Goal: Transaction & Acquisition: Purchase product/service

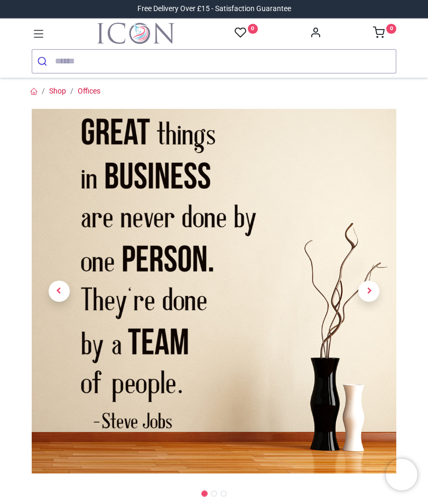
click at [372, 287] on span "Next" at bounding box center [369, 291] width 21 height 21
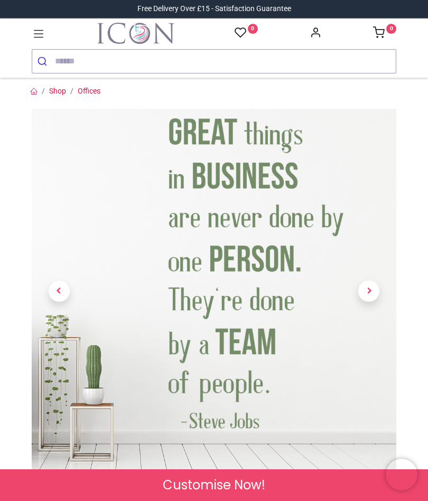
click at [61, 290] on span "Previous" at bounding box center [59, 291] width 21 height 21
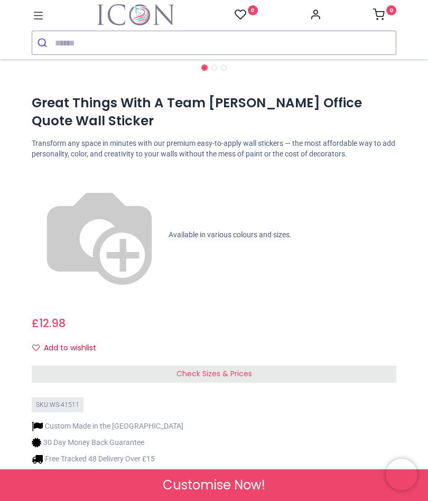
scroll to position [406, 0]
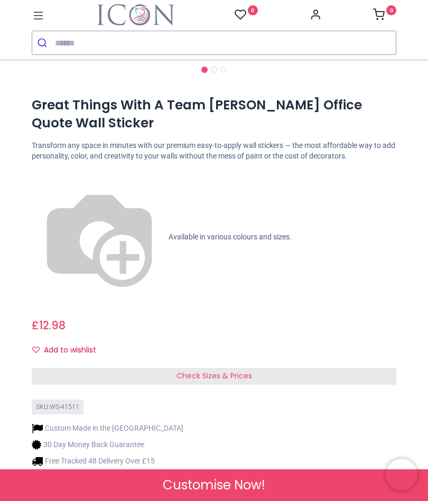
click at [261, 368] on div "Check Sizes & Prices" at bounding box center [214, 376] width 365 height 17
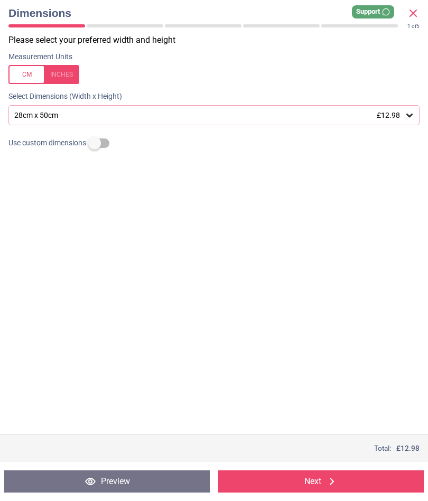
click at [315, 116] on div "28cm x 50cm £12.98" at bounding box center [208, 115] width 391 height 9
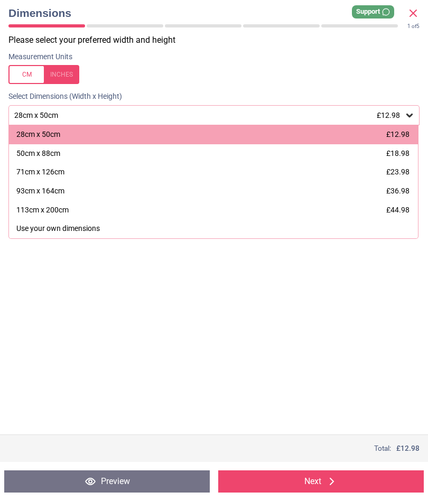
click at [63, 75] on div at bounding box center [43, 74] width 71 height 19
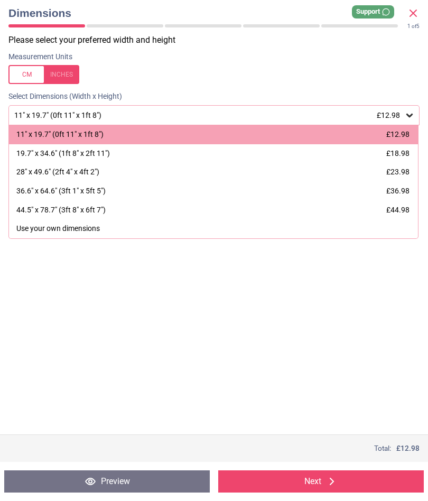
click at [302, 208] on div "44.5" x 78.7" (3ft 8" x 6ft 7") £44.98" at bounding box center [213, 210] width 409 height 19
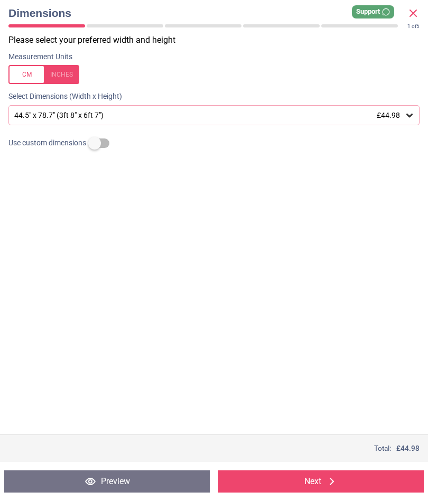
click at [392, 115] on span "£44.98" at bounding box center [388, 115] width 23 height 8
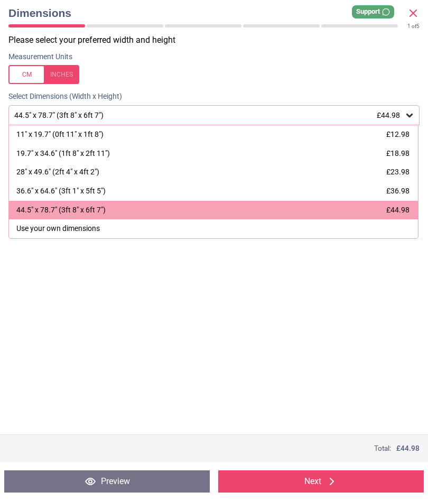
click at [397, 206] on span "£44.98" at bounding box center [398, 210] width 23 height 8
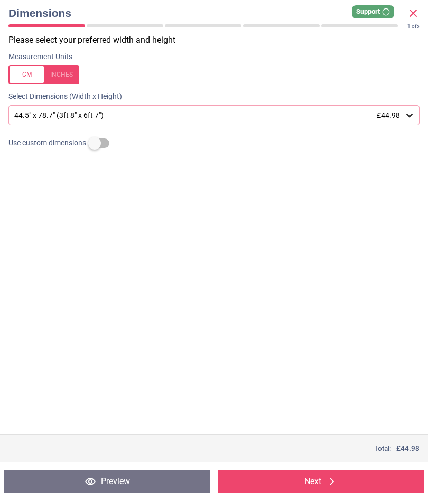
click at [418, 7] on icon at bounding box center [413, 13] width 13 height 13
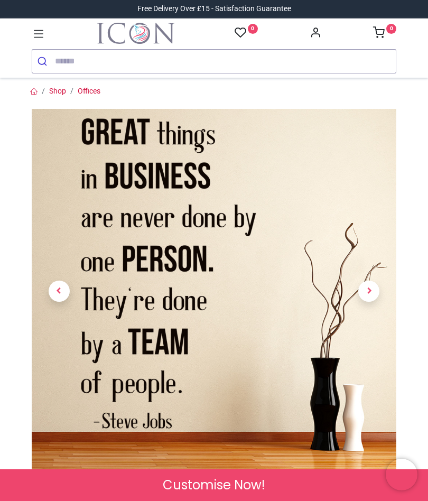
click at [368, 288] on span "Next" at bounding box center [369, 291] width 21 height 21
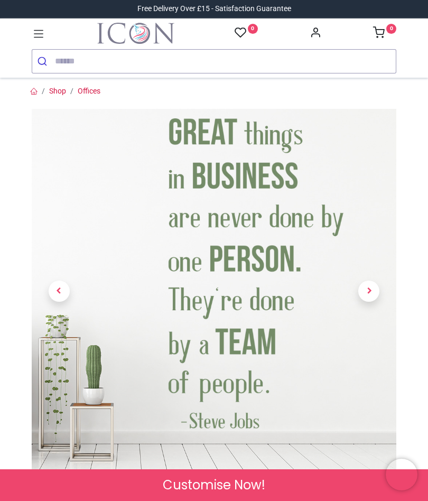
click at [370, 288] on span "Next" at bounding box center [369, 291] width 21 height 21
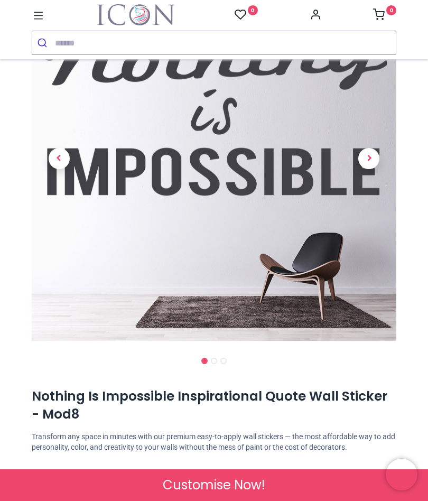
scroll to position [114, 0]
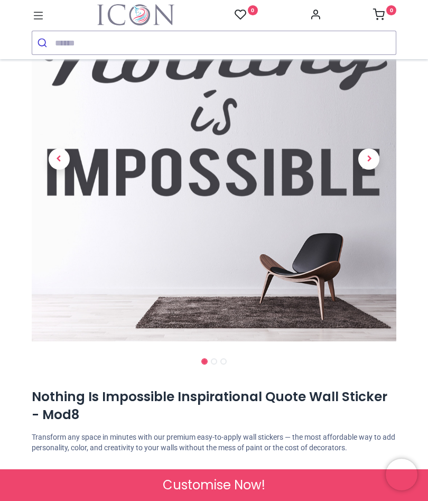
click at [372, 162] on span "Next" at bounding box center [369, 159] width 21 height 21
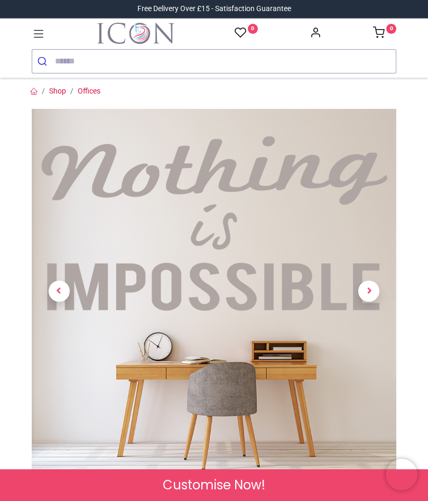
scroll to position [0, 0]
click at [57, 288] on span "Previous" at bounding box center [59, 291] width 21 height 21
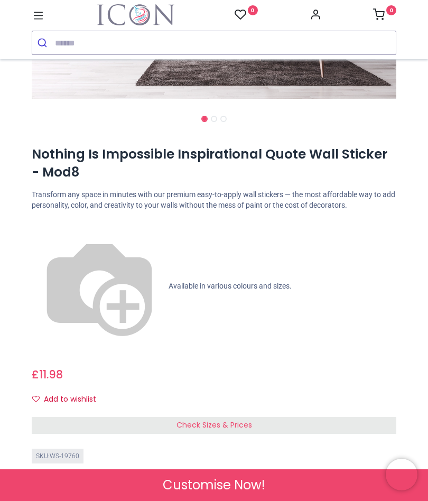
scroll to position [358, 0]
click at [41, 220] on img at bounding box center [99, 285] width 135 height 135
click at [228, 417] on div "Check Sizes & Prices" at bounding box center [214, 425] width 365 height 17
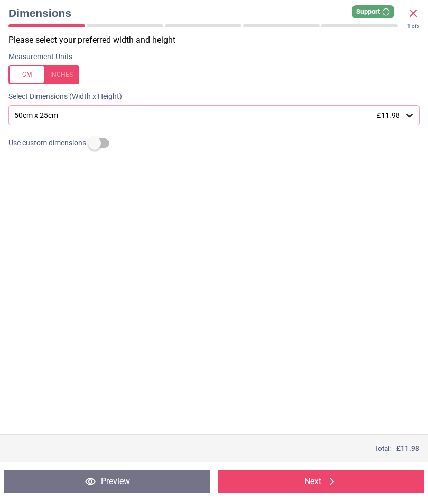
click at [345, 120] on div "50cm x 25cm £11.98" at bounding box center [213, 115] width 411 height 20
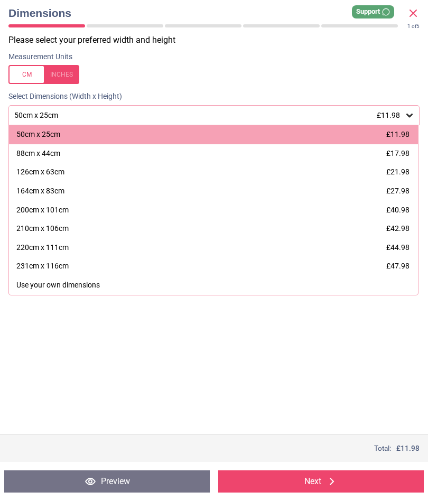
click at [286, 268] on div "231cm x 116cm £47.98" at bounding box center [213, 266] width 409 height 19
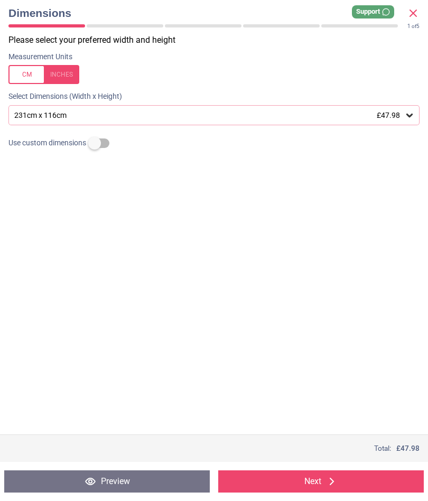
click at [67, 74] on div at bounding box center [43, 74] width 71 height 19
click at [150, 116] on div "90.9" x 45.7" (7ft 7" x 3ft 10") £47.98" at bounding box center [208, 115] width 391 height 9
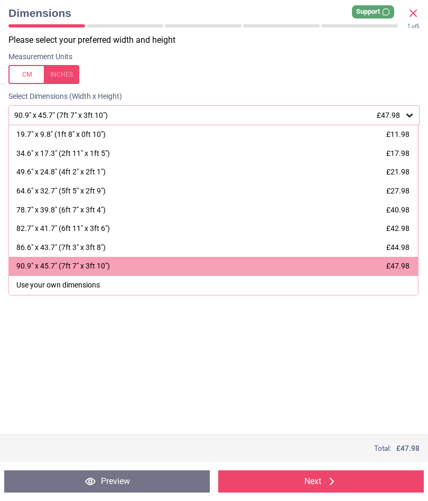
click at [261, 262] on div "90.9" x 45.7" (7ft 7" x 3ft 10") £47.98" at bounding box center [213, 266] width 409 height 19
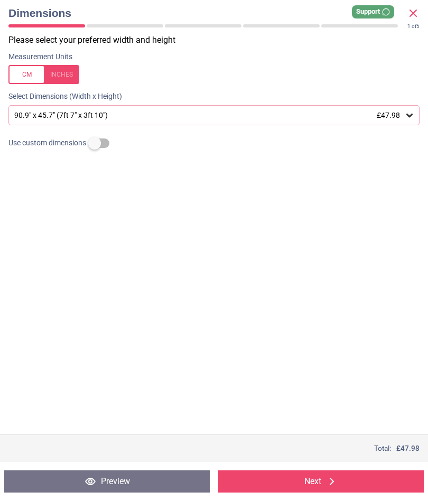
click at [306, 476] on button "Next" at bounding box center [321, 482] width 206 height 22
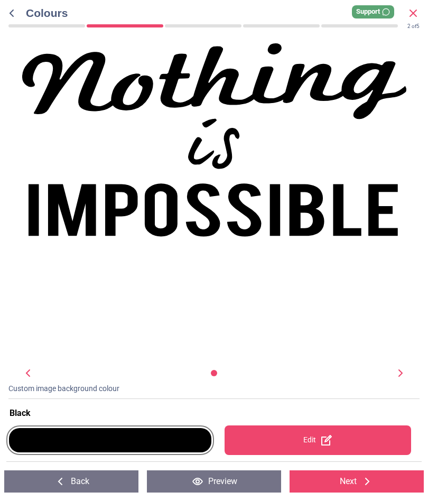
click at [154, 443] on div at bounding box center [110, 440] width 203 height 24
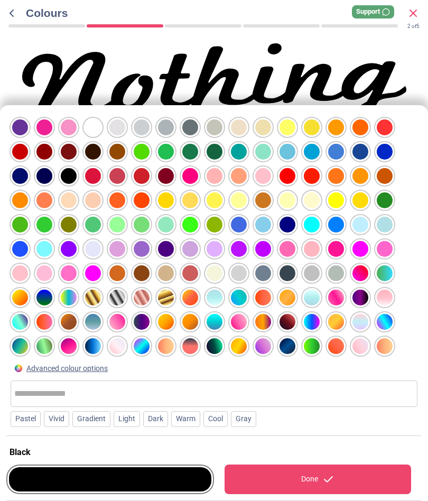
click at [338, 144] on div at bounding box center [336, 152] width 16 height 16
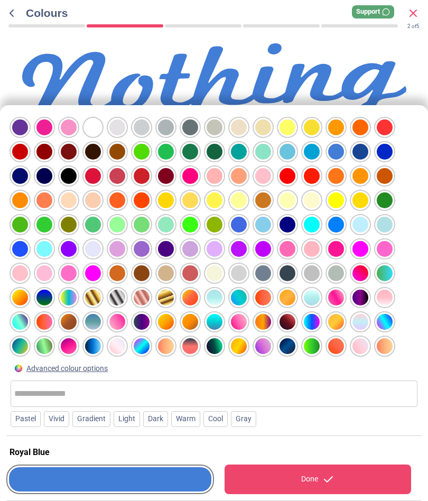
click at [406, 50] on div "WS-19760 Created with Snap null" at bounding box center [215, 140] width 386 height 194
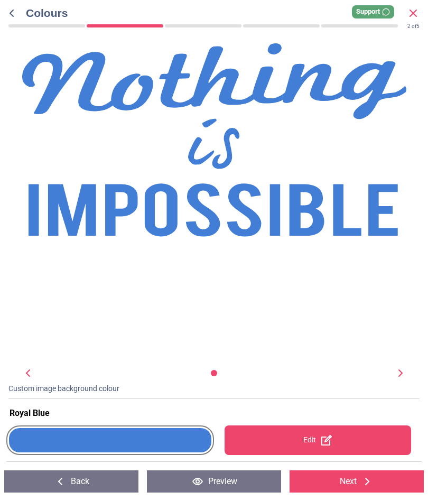
click at [209, 408] on div "Royal Blue" at bounding box center [216, 414] width 413 height 12
click at [50, 409] on div "Royal Blue" at bounding box center [216, 414] width 413 height 12
click at [347, 482] on button "Next" at bounding box center [357, 482] width 134 height 22
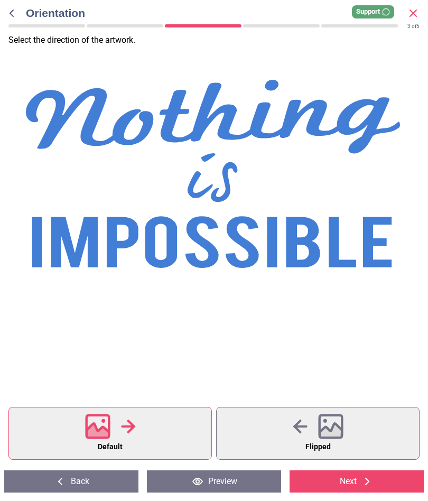
click at [239, 487] on button "Preview" at bounding box center [214, 482] width 134 height 22
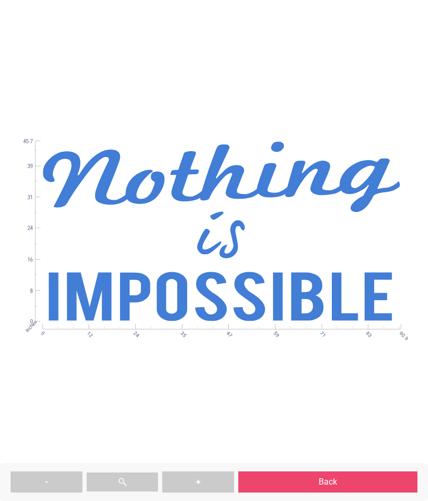
click at [331, 477] on button "Back" at bounding box center [328, 482] width 179 height 21
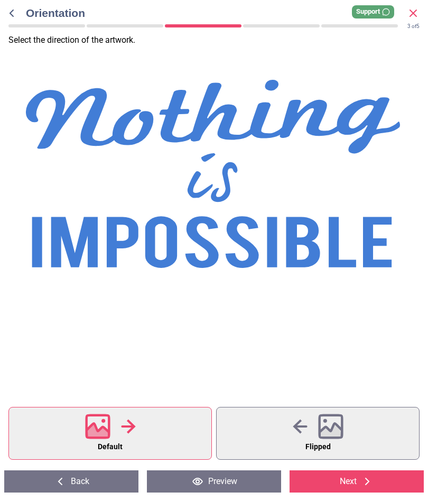
click at [362, 475] on icon at bounding box center [367, 481] width 13 height 13
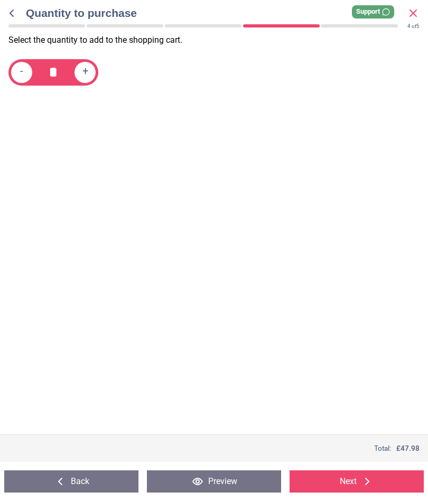
click at [361, 479] on icon at bounding box center [367, 481] width 13 height 13
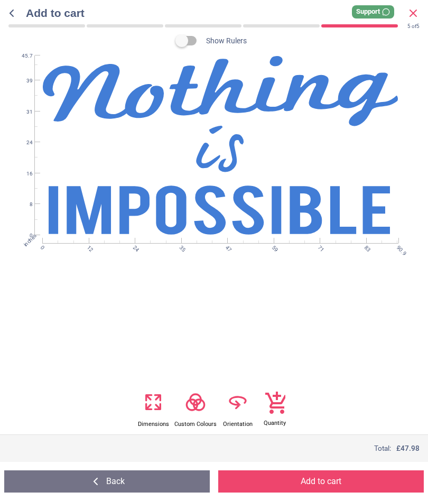
click at [164, 476] on button "Back" at bounding box center [107, 482] width 206 height 22
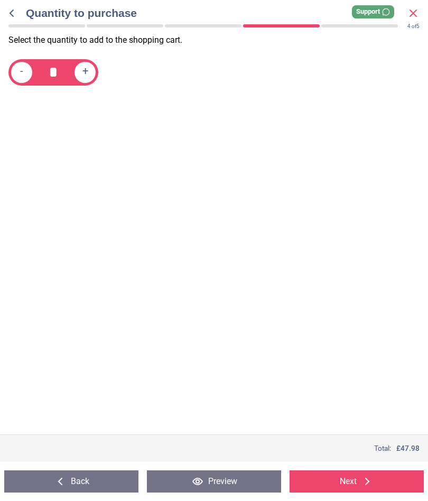
click at [111, 480] on button "Back" at bounding box center [71, 482] width 134 height 22
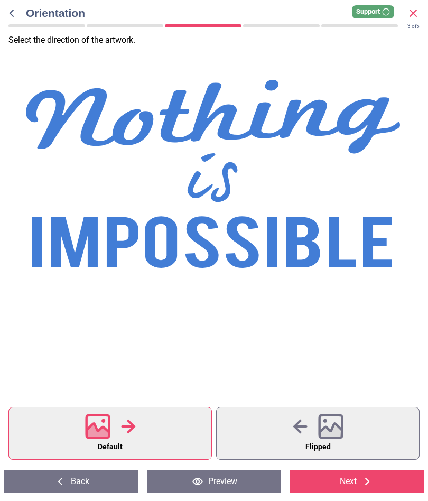
click at [94, 483] on button "Back" at bounding box center [71, 482] width 134 height 22
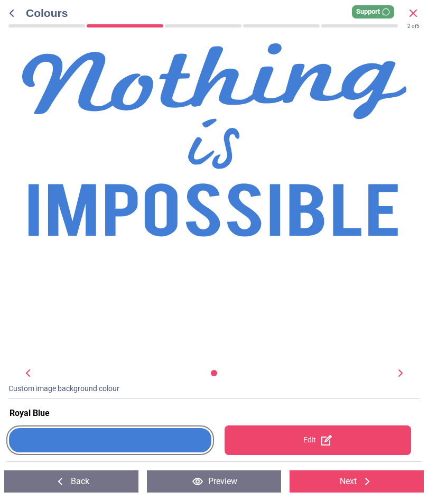
click at [97, 484] on button "Back" at bounding box center [71, 482] width 134 height 22
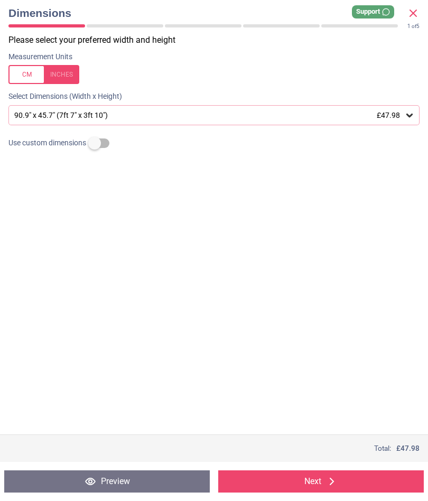
click at [408, 9] on icon at bounding box center [413, 13] width 13 height 13
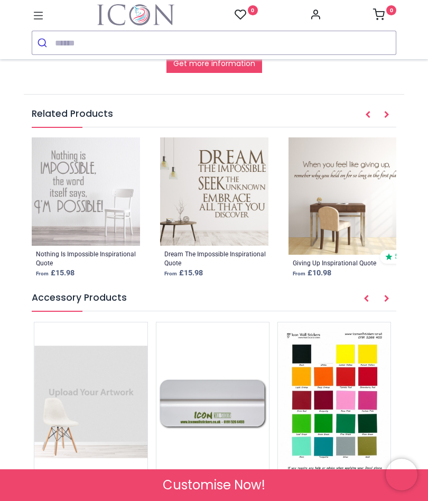
scroll to position [1359, 0]
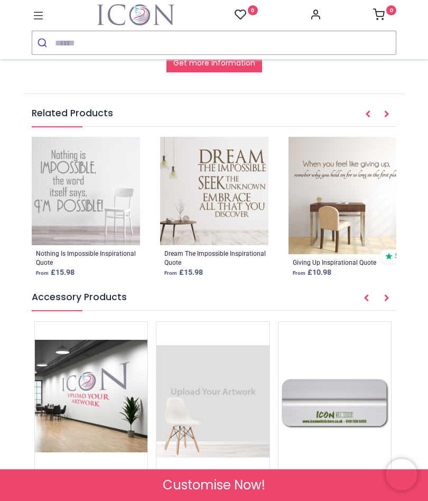
click at [117, 487] on span "Custom Wall Sticker - Logo or Artwork Printing - Upload your design" at bounding box center [88, 502] width 99 height 31
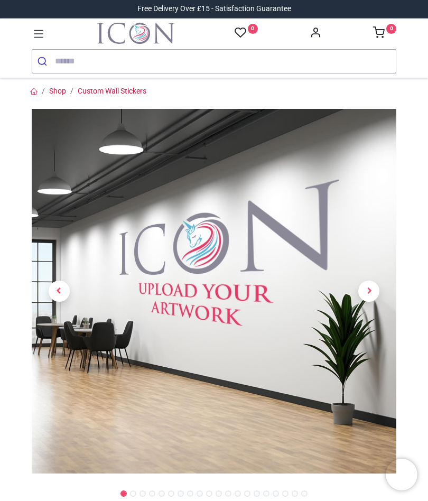
click at [377, 287] on span "Next" at bounding box center [369, 291] width 21 height 21
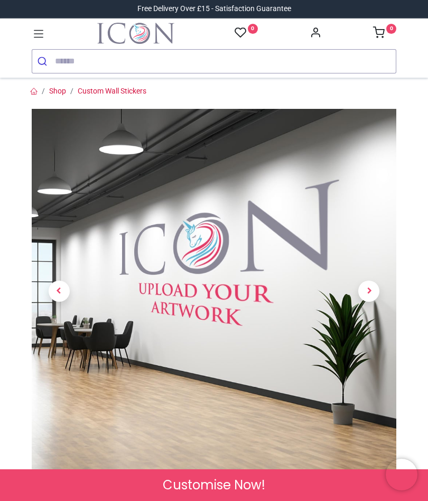
click at [62, 291] on span "Previous" at bounding box center [59, 291] width 21 height 21
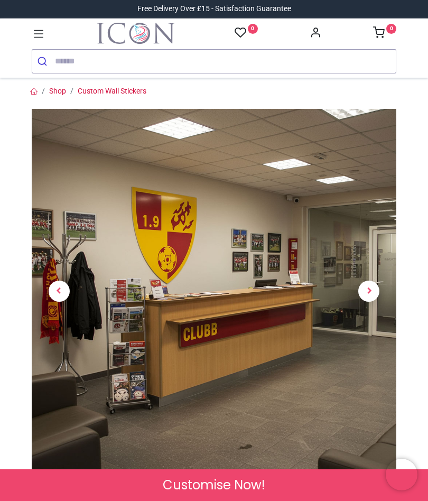
click at [372, 292] on span "Next" at bounding box center [369, 291] width 21 height 21
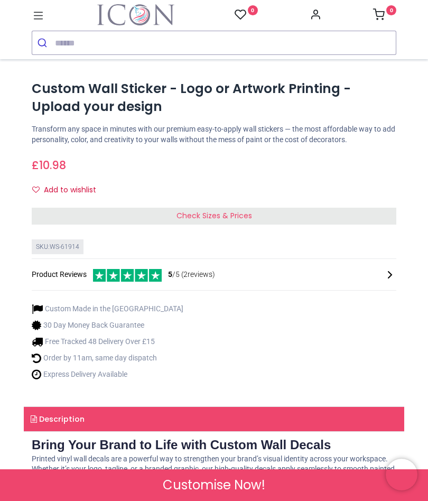
scroll to position [444, 0]
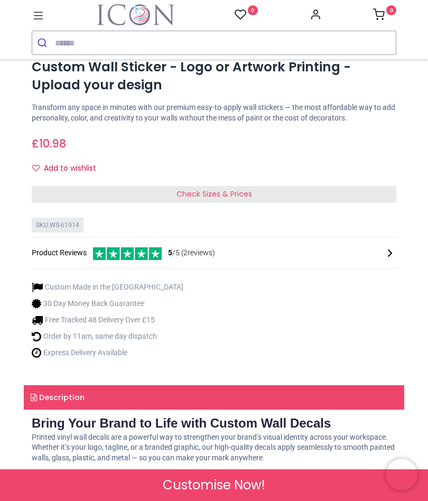
click at [268, 197] on div "Check Sizes & Prices" at bounding box center [214, 194] width 365 height 17
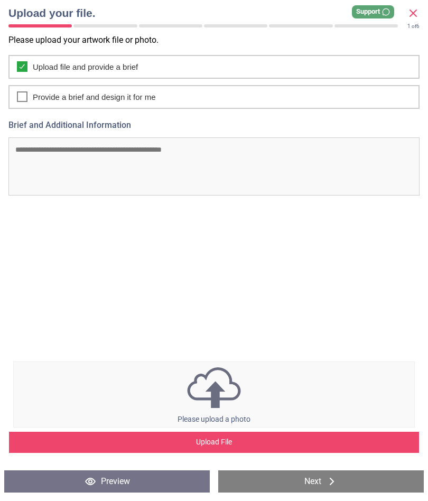
click at [26, 68] on div at bounding box center [22, 66] width 11 height 11
click at [26, 93] on div at bounding box center [22, 96] width 11 height 11
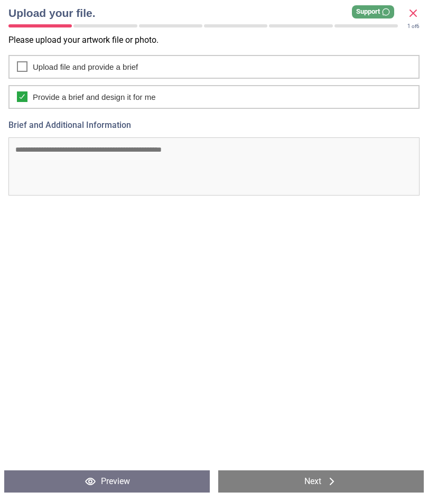
click at [30, 95] on div "Provide a brief and design it for me" at bounding box center [213, 97] width 411 height 24
click at [26, 72] on div "Upload file and provide a brief" at bounding box center [213, 67] width 411 height 24
